Goal: Task Accomplishment & Management: Manage account settings

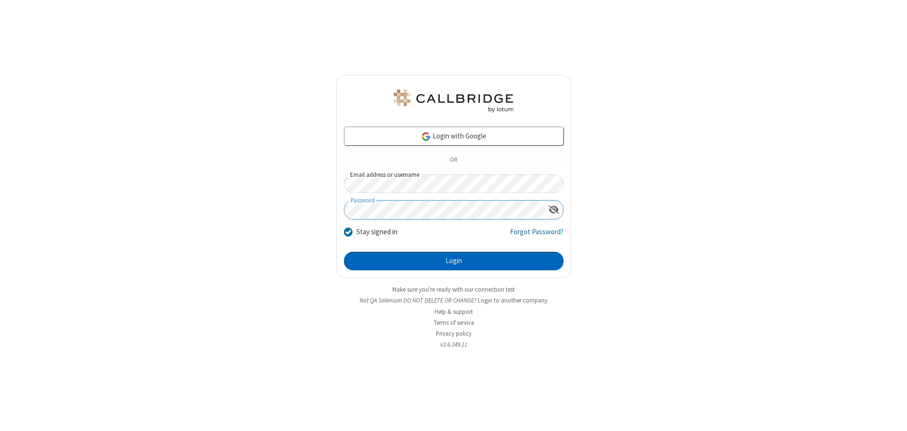
click at [454, 261] on button "Login" at bounding box center [454, 261] width 220 height 19
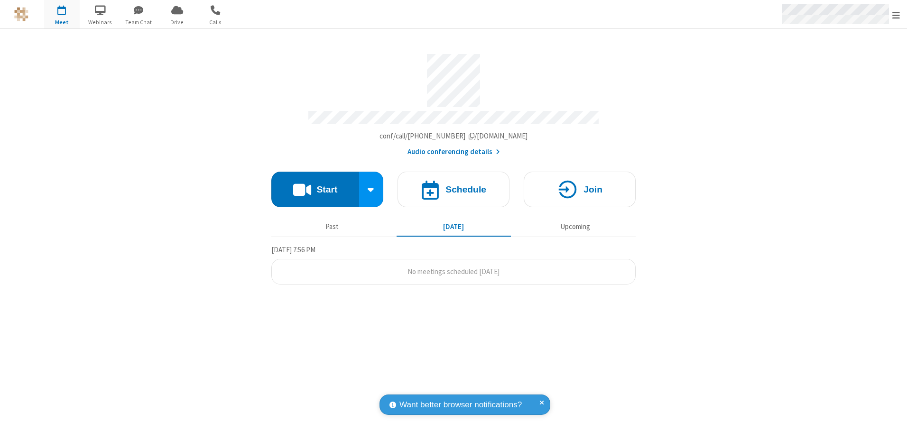
click at [896, 15] on span "Open menu" at bounding box center [897, 14] width 8 height 9
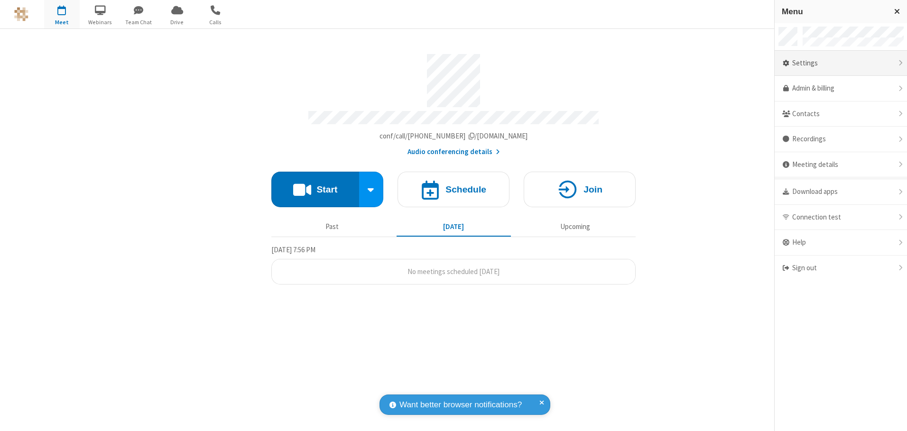
click at [841, 63] on div "Settings" at bounding box center [841, 64] width 132 height 26
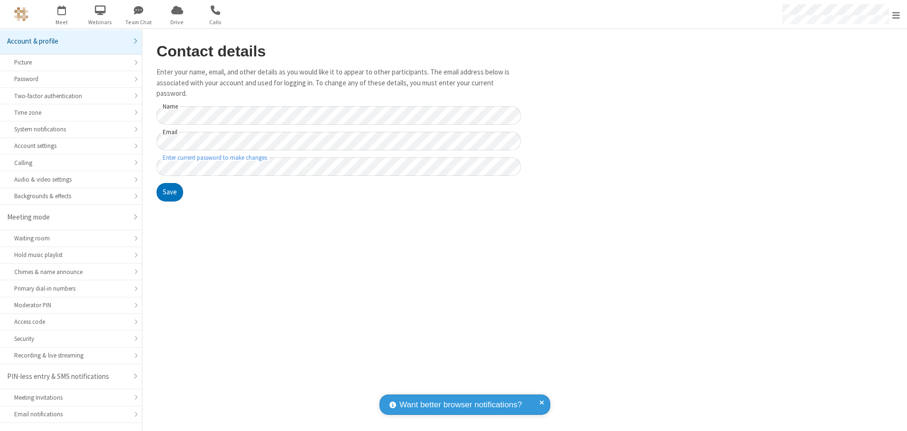
scroll to position [17, 0]
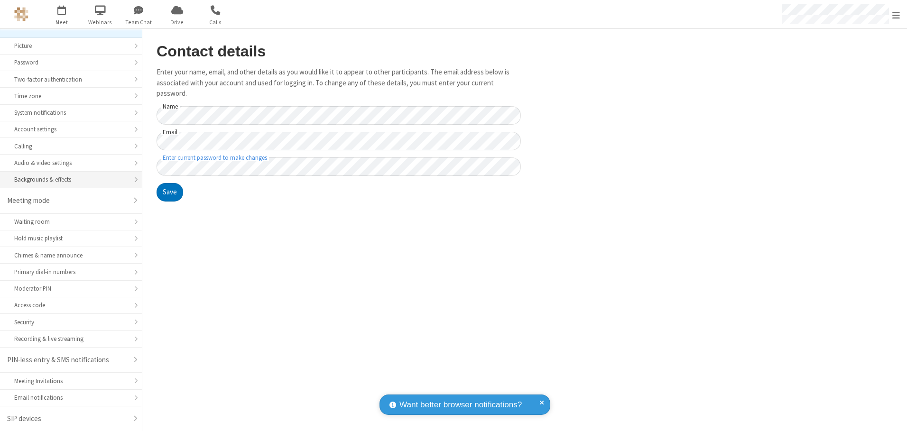
click at [67, 180] on div "Backgrounds & effects" at bounding box center [70, 179] width 113 height 9
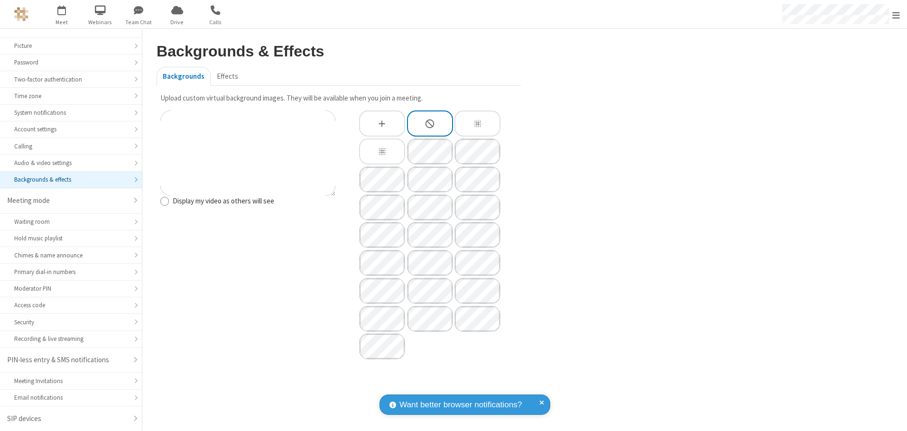
type input "C:\fakepath\virtual_background_test.jpg"
